Goal: Connect with others: Connect with others

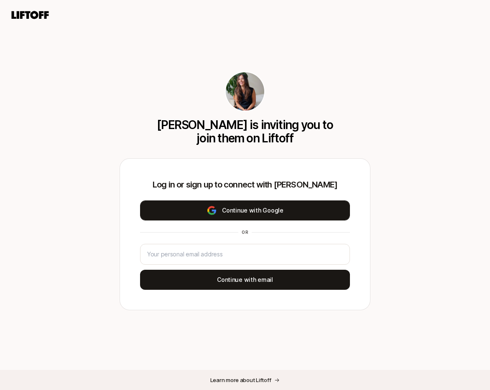
click at [281, 218] on button "Continue with Google" at bounding box center [245, 211] width 210 height 20
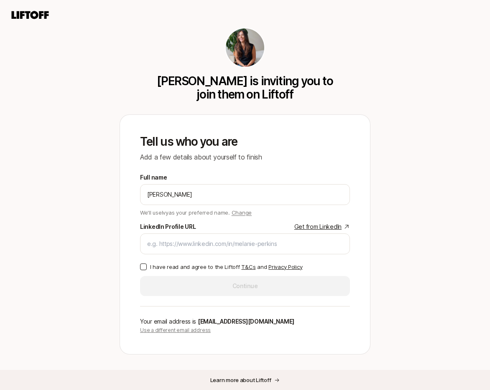
click at [319, 226] on link "Get from LinkedIn" at bounding box center [322, 227] width 56 height 10
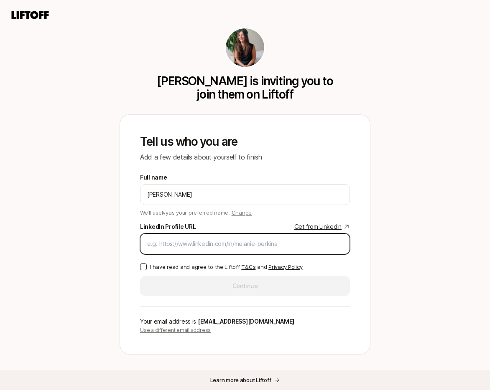
click at [190, 242] on input "LinkedIn Profile URL Get from LinkedIn" at bounding box center [245, 244] width 196 height 10
paste input "[URL][DOMAIN_NAME][PERSON_NAME]"
type input "[URL][DOMAIN_NAME][PERSON_NAME]"
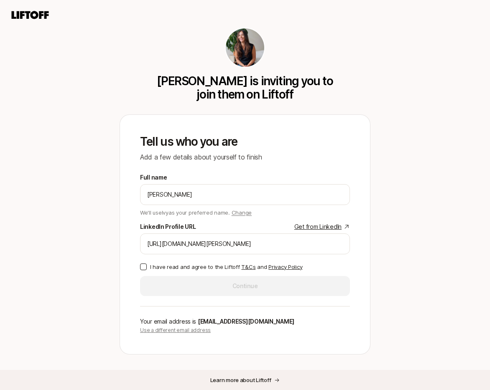
click at [139, 267] on div "Tell us who you are Add a few details about yourself to finish Full name [PERSO…" at bounding box center [245, 234] width 250 height 239
click at [143, 266] on button "I have read and agree to the Liftoff T&Cs and Privacy Policy" at bounding box center [143, 267] width 7 height 7
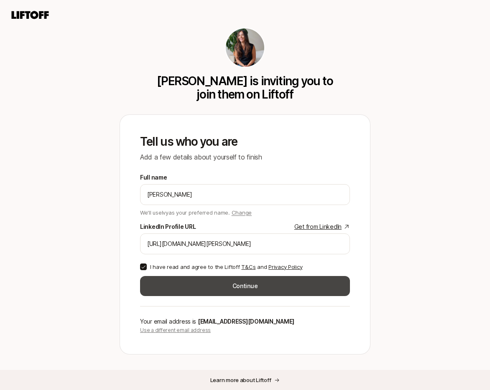
click at [259, 292] on button "Continue" at bounding box center [245, 286] width 210 height 20
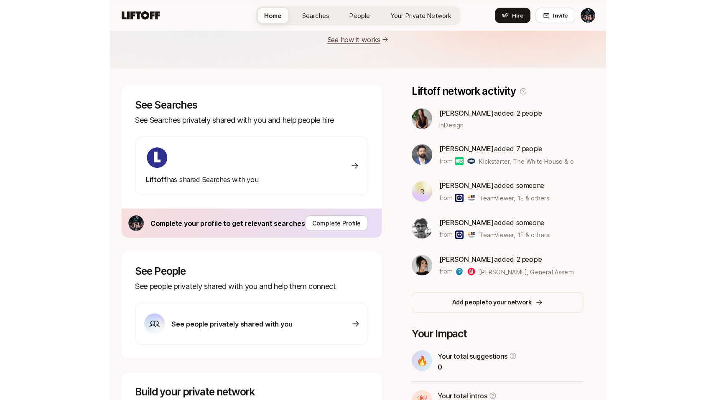
scroll to position [81, 0]
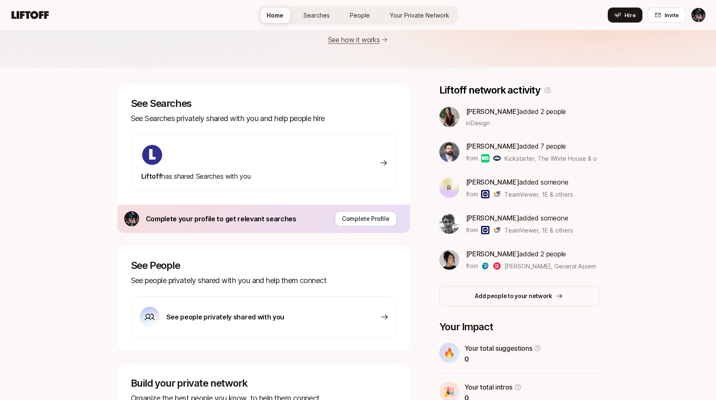
click at [418, 136] on div "See Searches See Searches privately shared with you and help people hire [PERSO…" at bounding box center [357, 276] width 481 height 384
click at [41, 182] on div "Welcome to Liftoff 👋 Liftoff is a hiring and networking platform that helps you…" at bounding box center [358, 225] width 716 height 553
click at [47, 183] on div "Welcome to Liftoff 👋 Liftoff is a hiring and networking platform that helps you…" at bounding box center [358, 225] width 716 height 553
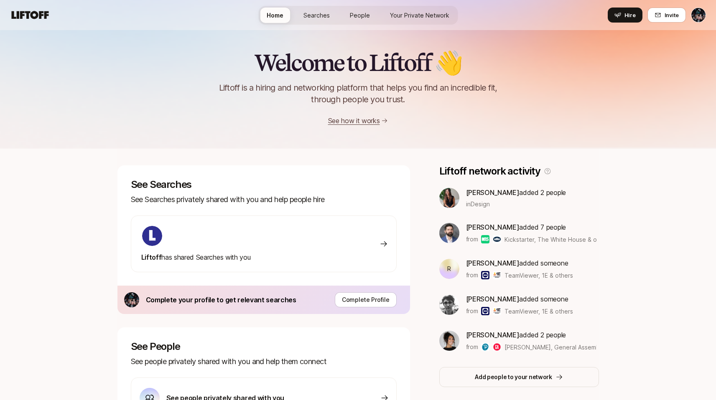
scroll to position [183, 0]
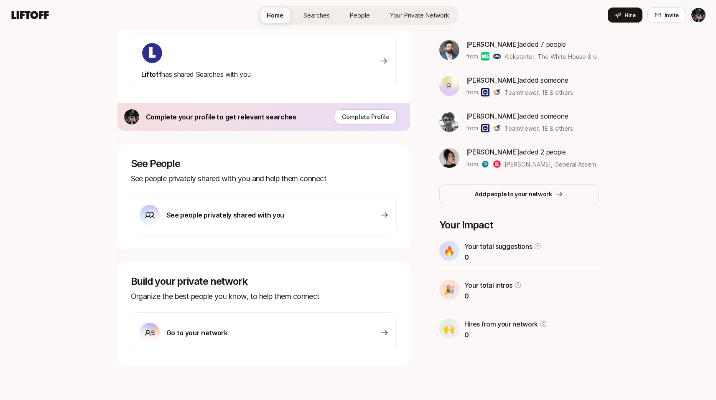
click at [307, 13] on span "Searches" at bounding box center [316, 15] width 26 height 9
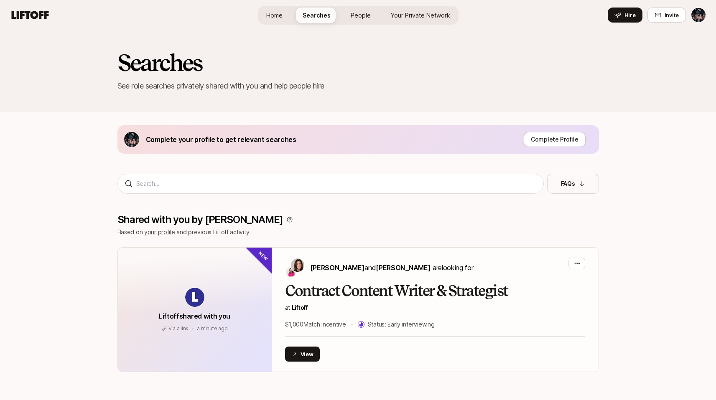
click at [350, 14] on link "People" at bounding box center [360, 15] width 33 height 15
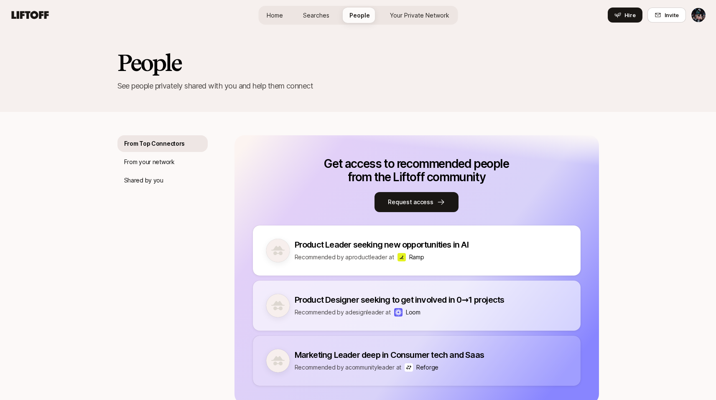
click at [437, 14] on span "Your Private Network" at bounding box center [419, 15] width 59 height 9
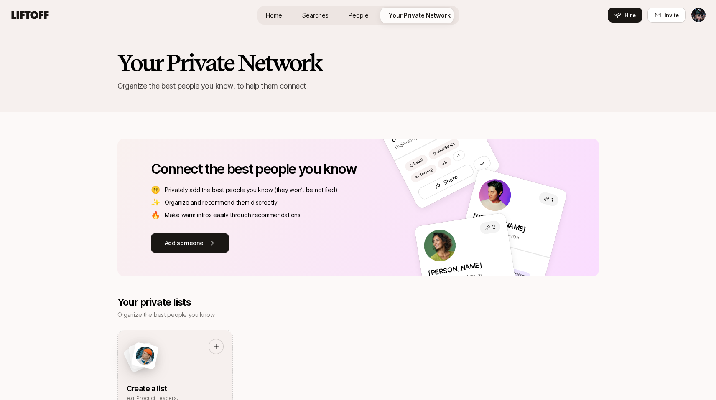
click at [353, 22] on link "People" at bounding box center [358, 15] width 33 height 15
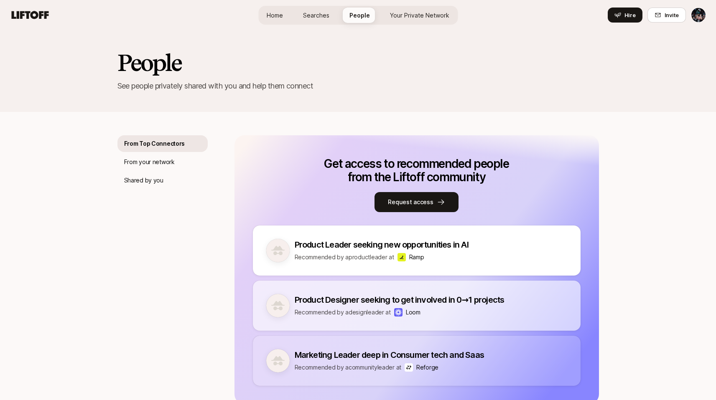
click at [309, 17] on span "Searches" at bounding box center [316, 15] width 26 height 9
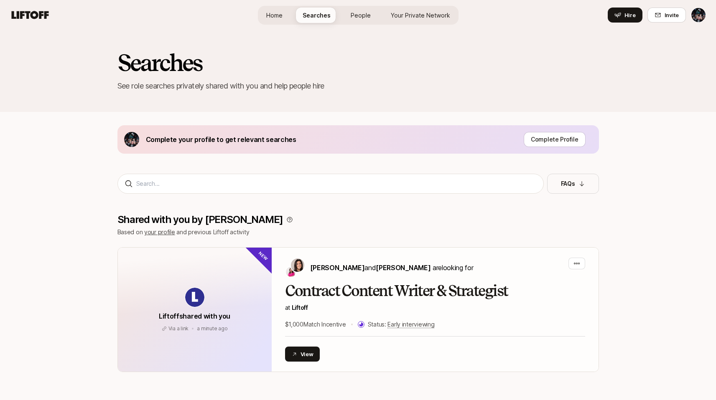
click at [280, 15] on span "Home" at bounding box center [274, 15] width 16 height 9
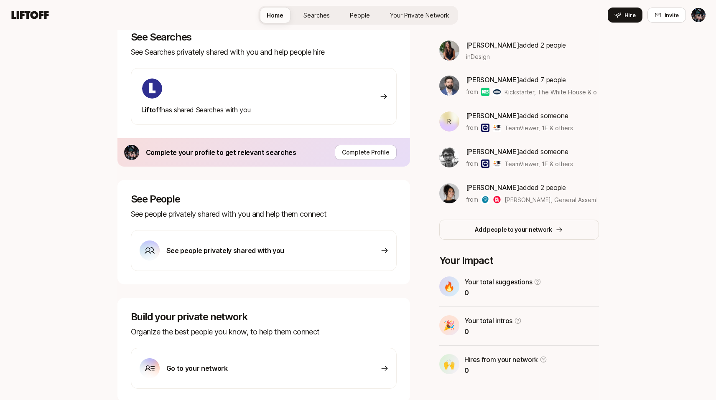
scroll to position [104, 0]
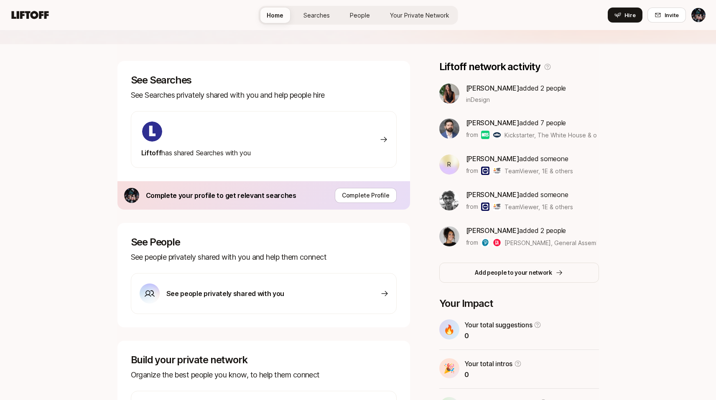
click at [255, 142] on div "Liftoff has shared Searches with you" at bounding box center [264, 139] width 266 height 57
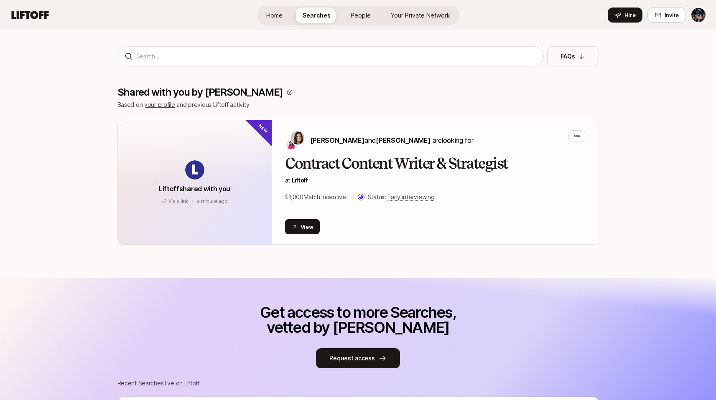
scroll to position [11, 0]
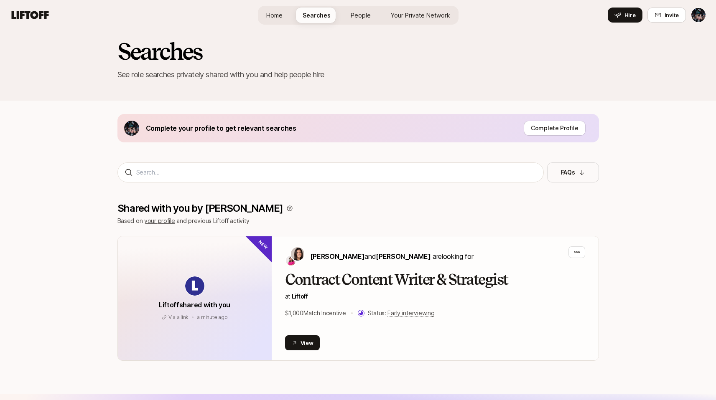
click at [360, 13] on span "People" at bounding box center [360, 15] width 20 height 9
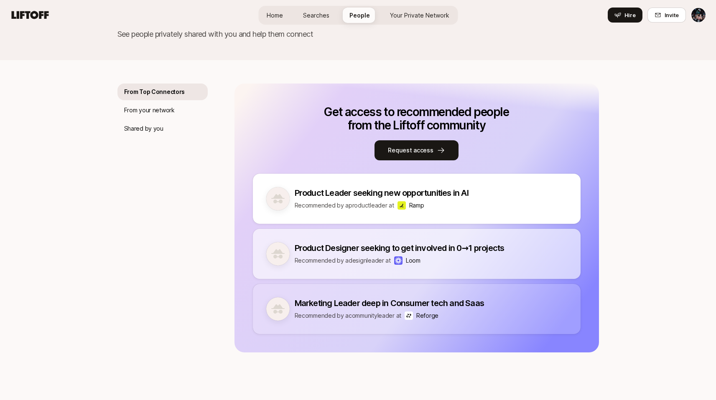
scroll to position [61, 0]
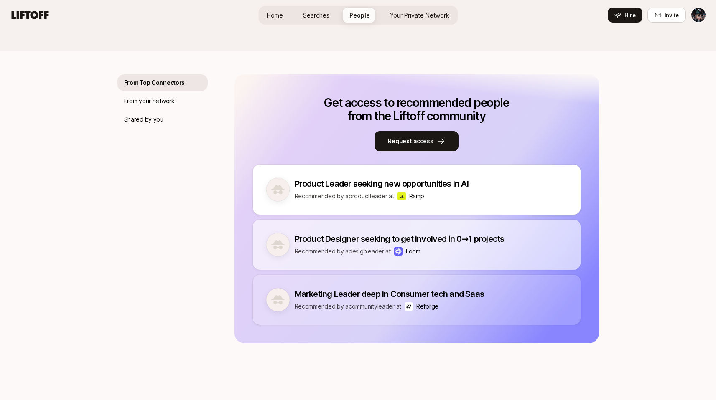
click at [489, 243] on div "Product Designer seeking to get involved in 0→1 projects Recommended by a desig…" at bounding box center [416, 244] width 301 height 23
click at [314, 223] on div "Product Designer seeking to get involved in 0→1 projects Recommended by a desig…" at bounding box center [417, 245] width 328 height 50
click at [489, 240] on div "Product Designer seeking to get involved in 0→1 projects Recommended by a desig…" at bounding box center [416, 244] width 301 height 23
click at [305, 300] on div "Marketing Leader deep in Consumer tech and Saas Recommended by a community lead…" at bounding box center [389, 299] width 189 height 23
click at [173, 100] on p "From your network" at bounding box center [149, 101] width 51 height 10
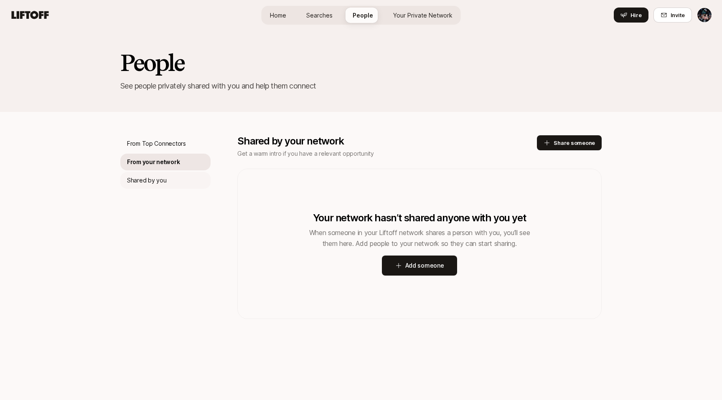
click at [150, 184] on p "Shared by you" at bounding box center [146, 180] width 39 height 10
